Goal: Navigation & Orientation: Understand site structure

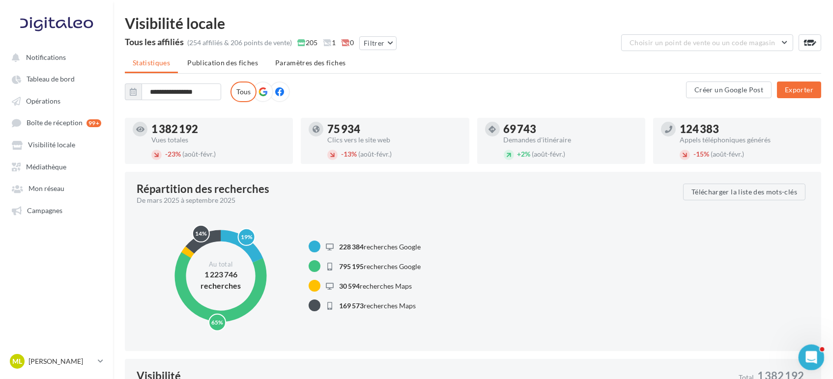
click at [813, 355] on icon "Ouvrir le Messenger Intercom" at bounding box center [810, 356] width 16 height 16
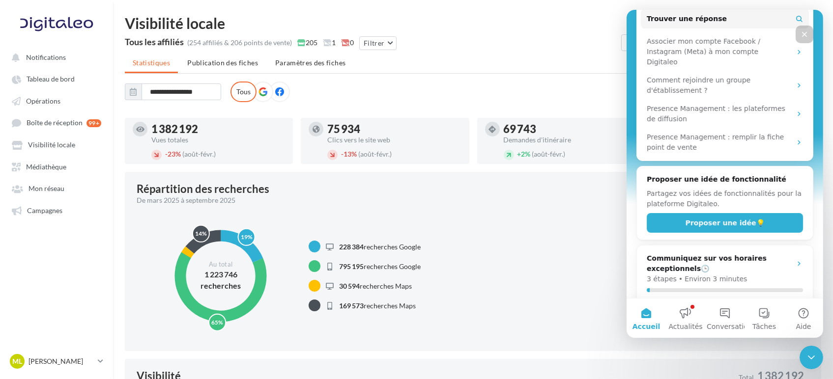
scroll to position [342, 0]
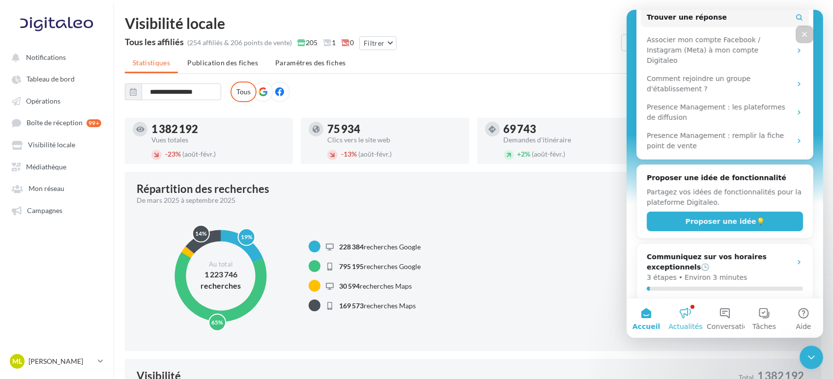
click at [680, 320] on button "Actualités" at bounding box center [684, 318] width 39 height 39
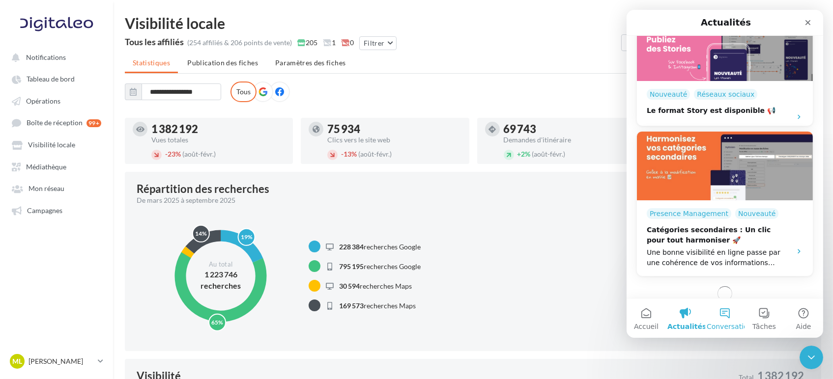
click at [720, 319] on button "Conversations" at bounding box center [723, 318] width 39 height 39
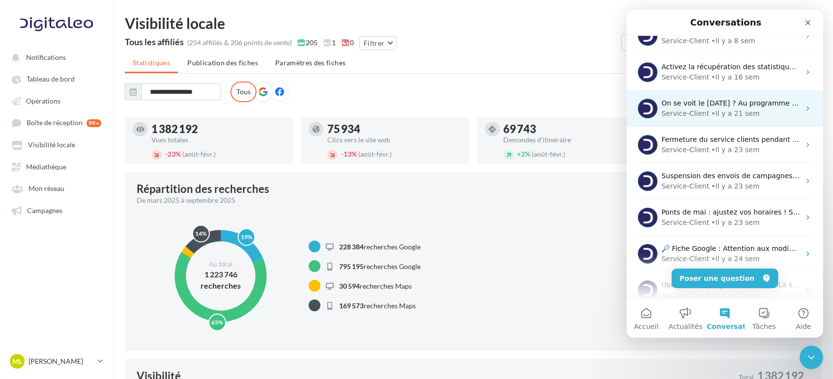
scroll to position [140, 0]
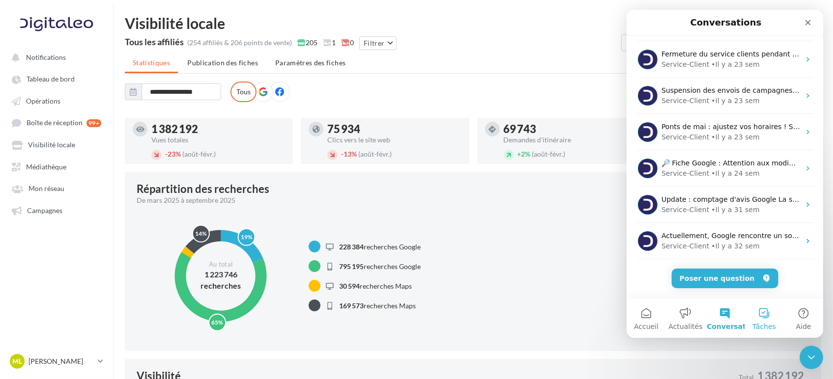
click at [769, 323] on span "Tâches" at bounding box center [764, 326] width 24 height 7
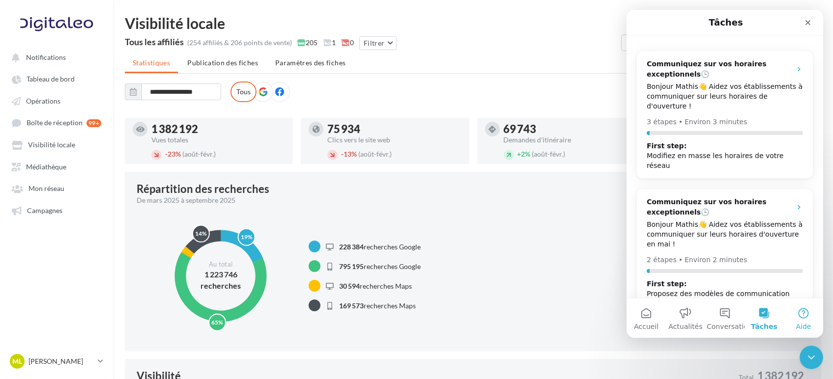
click at [806, 323] on span "Aide" at bounding box center [802, 326] width 15 height 7
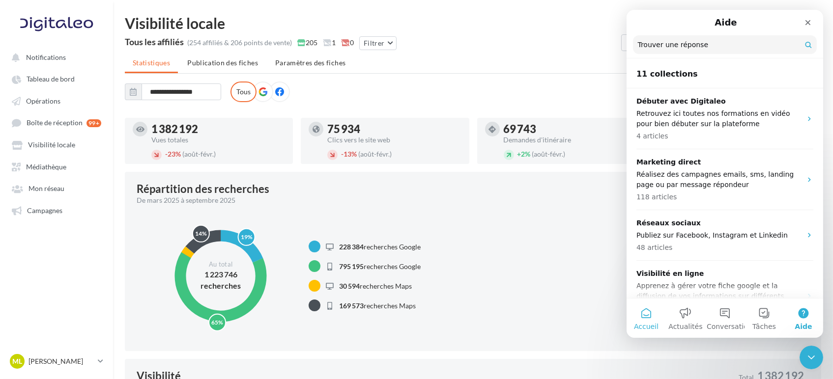
click at [638, 321] on button "Accueil" at bounding box center [645, 318] width 39 height 39
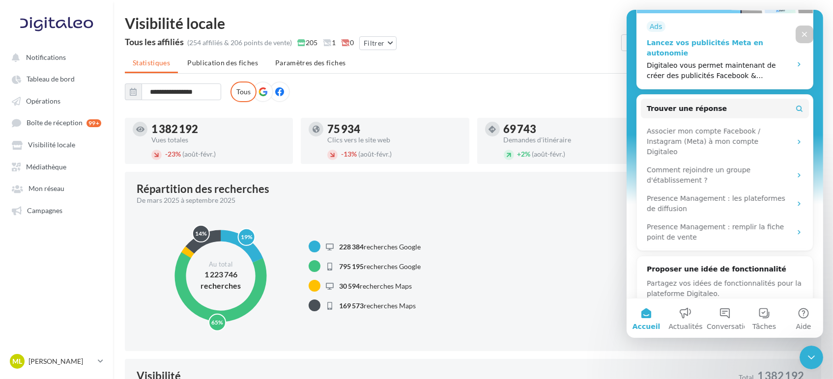
scroll to position [342, 0]
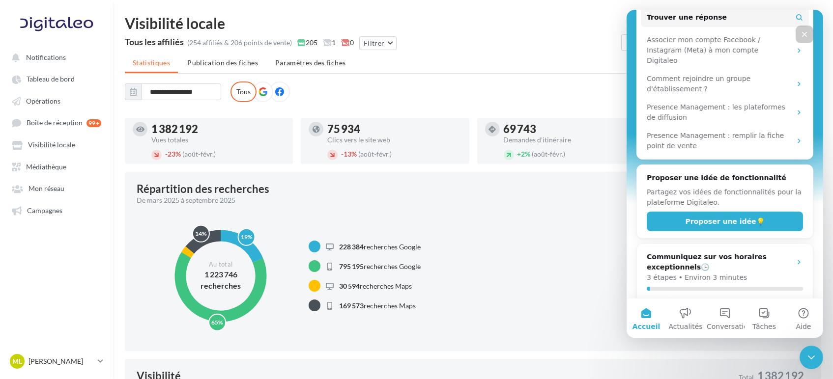
click at [558, 285] on div "19% 65% 3% 14% Au total 1 223 746 recherches 228 384 recherches Google 795 195 …" at bounding box center [473, 276] width 673 height 126
click at [78, 362] on p "[PERSON_NAME]" at bounding box center [60, 362] width 65 height 10
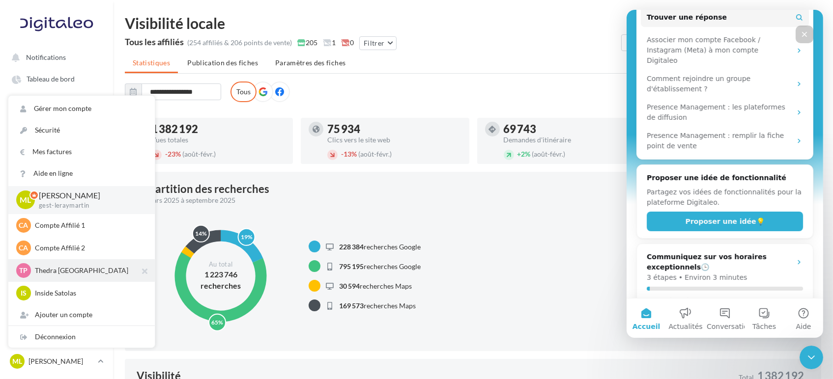
click at [73, 274] on p "Thedra [GEOGRAPHIC_DATA]" at bounding box center [89, 271] width 108 height 10
